Goal: Communication & Community: Answer question/provide support

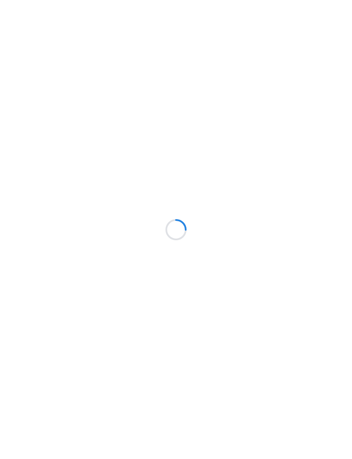
click at [207, 10] on div at bounding box center [176, 229] width 352 height 459
click at [203, 12] on div at bounding box center [176, 229] width 352 height 459
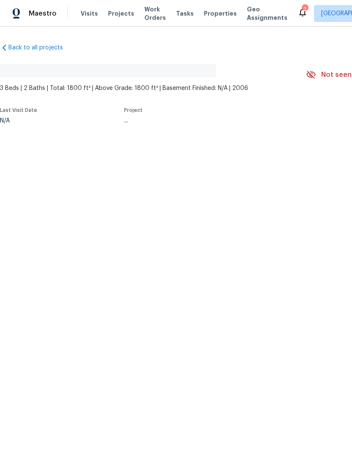
click at [204, 15] on span "Properties" at bounding box center [220, 13] width 33 height 8
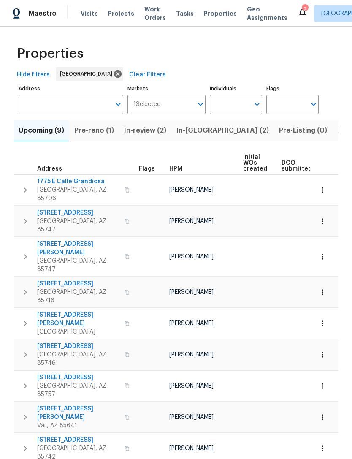
click at [337, 126] on span "Listed (27)" at bounding box center [355, 130] width 36 height 12
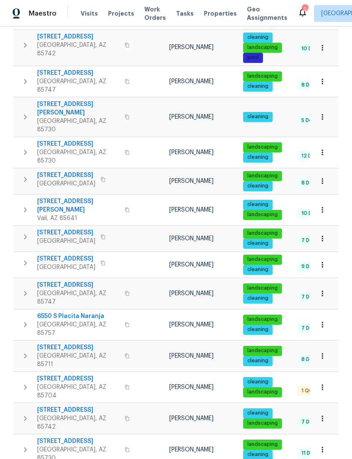
scroll to position [165, 0]
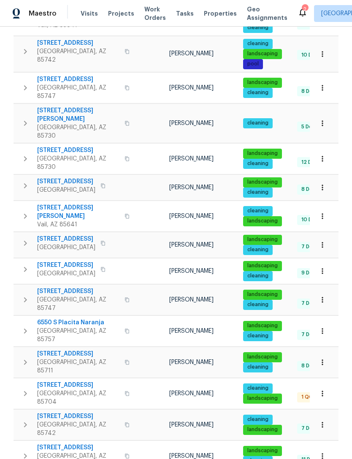
click at [27, 154] on icon "button" at bounding box center [25, 159] width 10 height 10
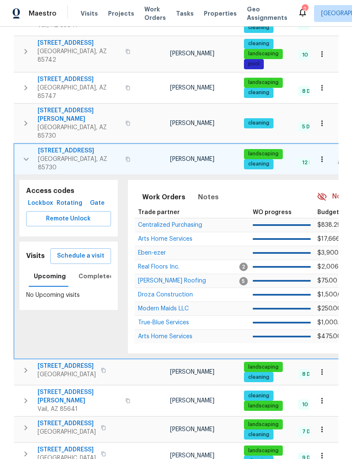
click at [36, 198] on span "Lockbox" at bounding box center [41, 203] width 22 height 11
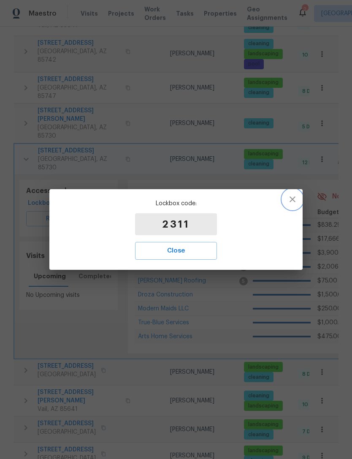
click at [292, 202] on icon "button" at bounding box center [292, 199] width 10 height 10
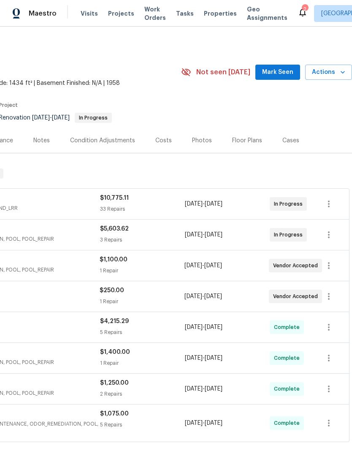
scroll to position [0, 125]
click at [274, 71] on span "Mark Seen" at bounding box center [277, 72] width 31 height 11
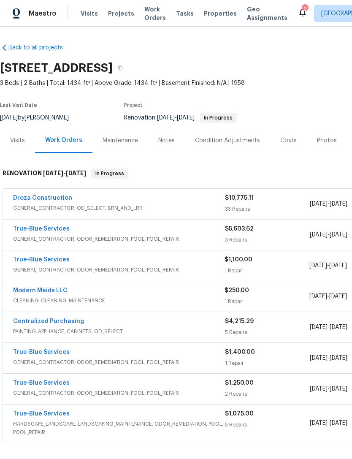
scroll to position [0, 0]
click at [212, 13] on span "Properties" at bounding box center [220, 13] width 33 height 8
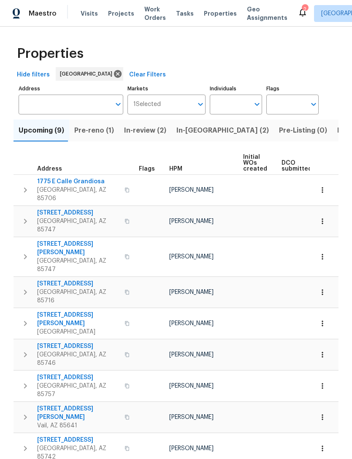
click at [189, 129] on span "In-reno (2)" at bounding box center [222, 130] width 92 height 12
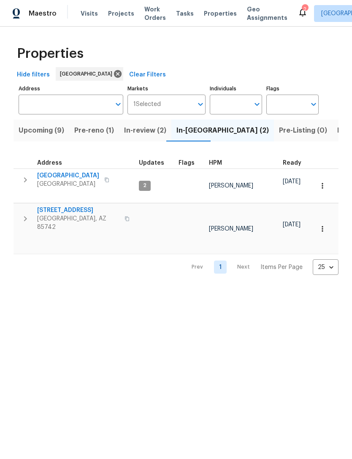
click at [140, 182] on span "2" at bounding box center [145, 185] width 10 height 7
click at [72, 173] on span "7437 E Calle Sinaloa" at bounding box center [68, 175] width 62 height 8
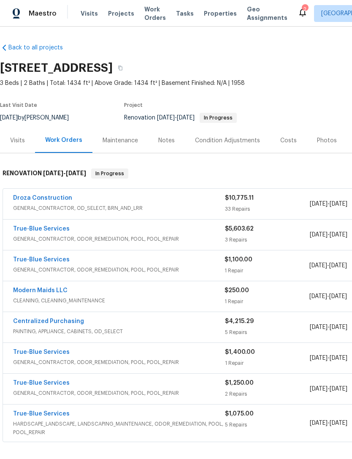
click at [297, 14] on icon at bounding box center [302, 12] width 10 height 10
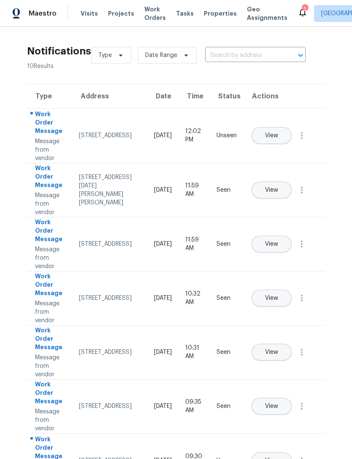
click at [288, 127] on button "View" at bounding box center [271, 135] width 40 height 17
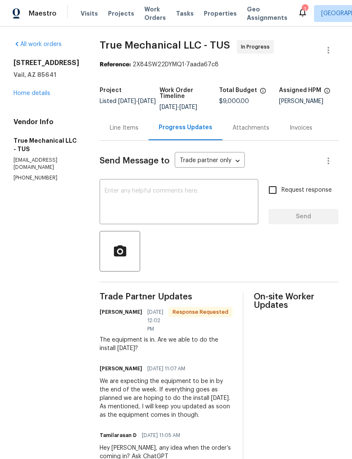
click at [122, 208] on textarea at bounding box center [179, 203] width 149 height 30
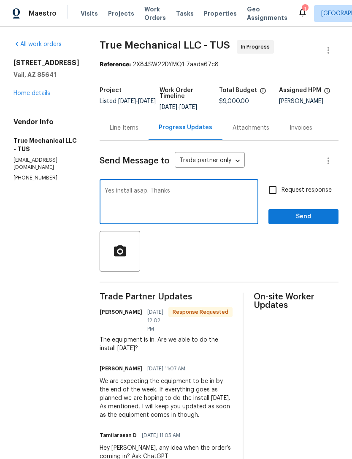
type textarea "Yes install asap. Thanks"
click at [275, 189] on input "Request response" at bounding box center [273, 190] width 18 height 18
checkbox input "true"
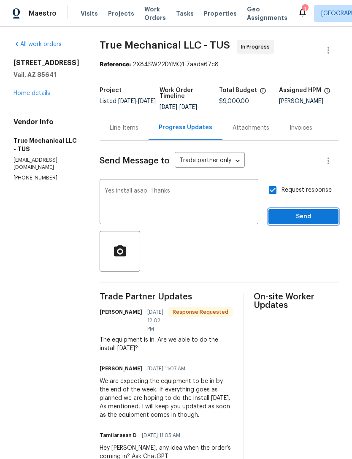
click at [323, 223] on button "Send" at bounding box center [303, 217] width 70 height 16
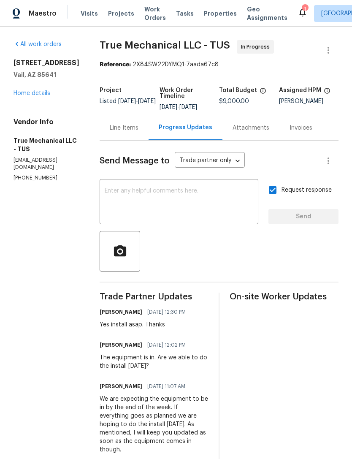
click at [100, 436] on div "We are expecting the equipment to be in by the end of the week. If everything g…" at bounding box center [154, 423] width 109 height 59
click at [297, 8] on icon at bounding box center [302, 12] width 10 height 10
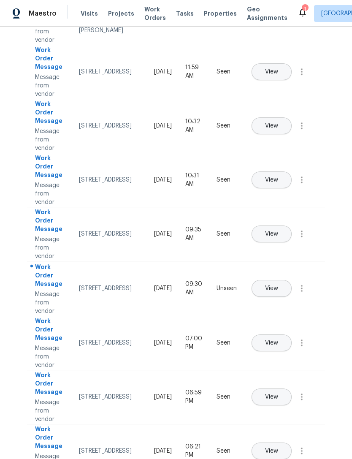
scroll to position [170, 0]
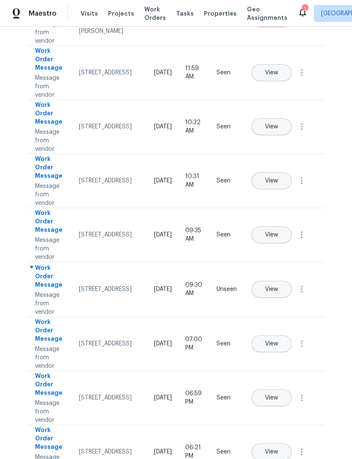
click at [292, 281] on button "View" at bounding box center [271, 289] width 40 height 17
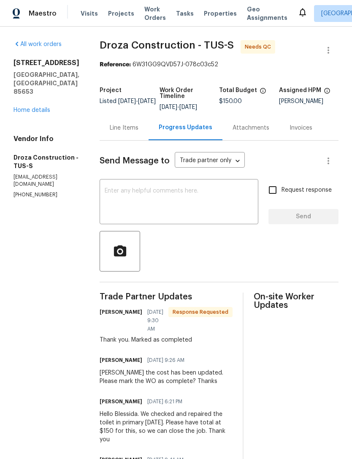
click at [130, 139] on div "Line Items" at bounding box center [124, 127] width 49 height 25
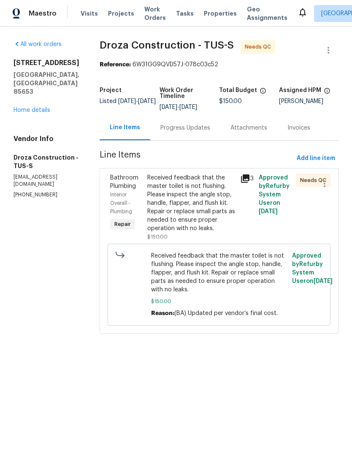
click at [189, 222] on div "Received feedback that the master toilet is not flushing. Please inspect the an…" at bounding box center [191, 202] width 88 height 59
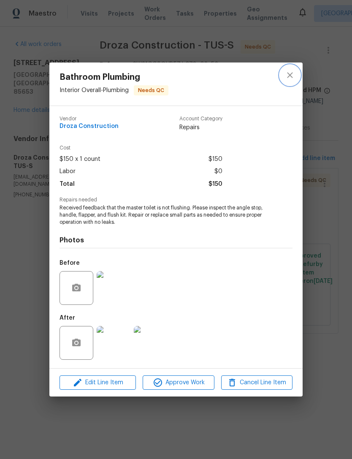
click at [289, 71] on icon "close" at bounding box center [290, 75] width 10 height 10
